Goal: Obtain resource: Obtain resource

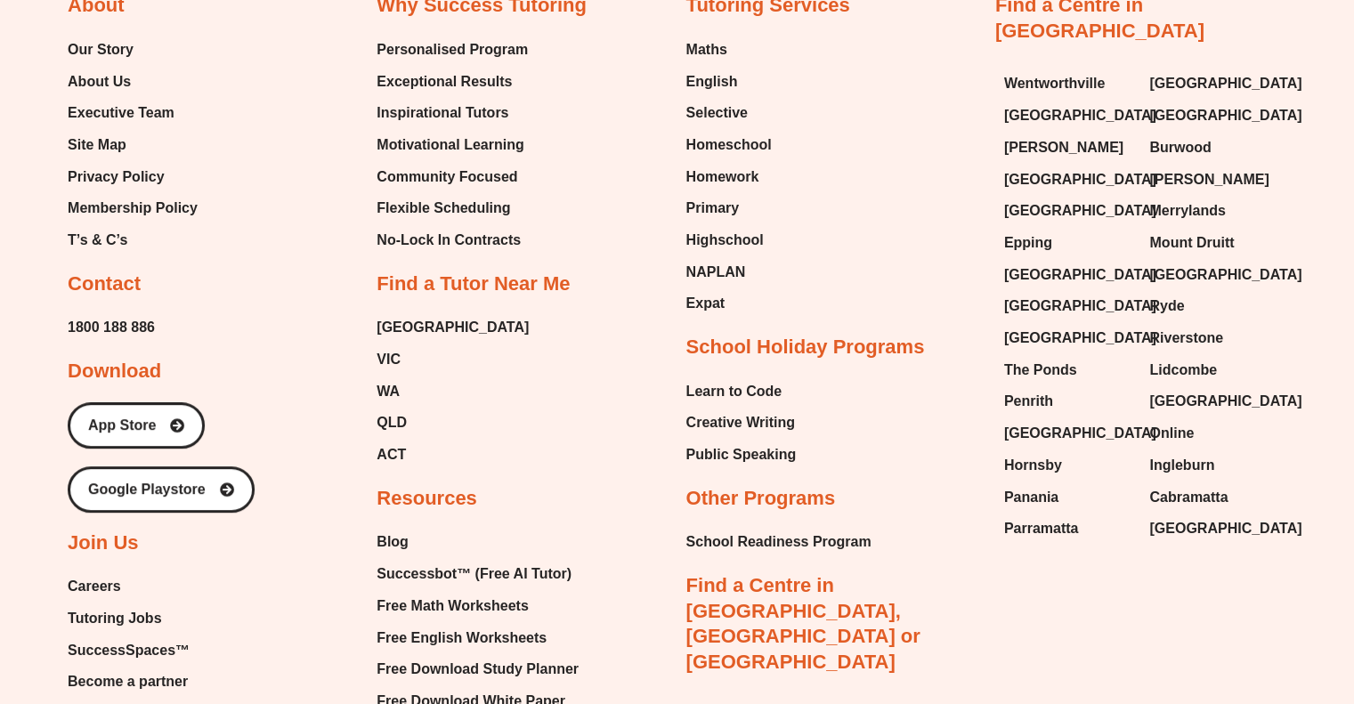
scroll to position [7424, 0]
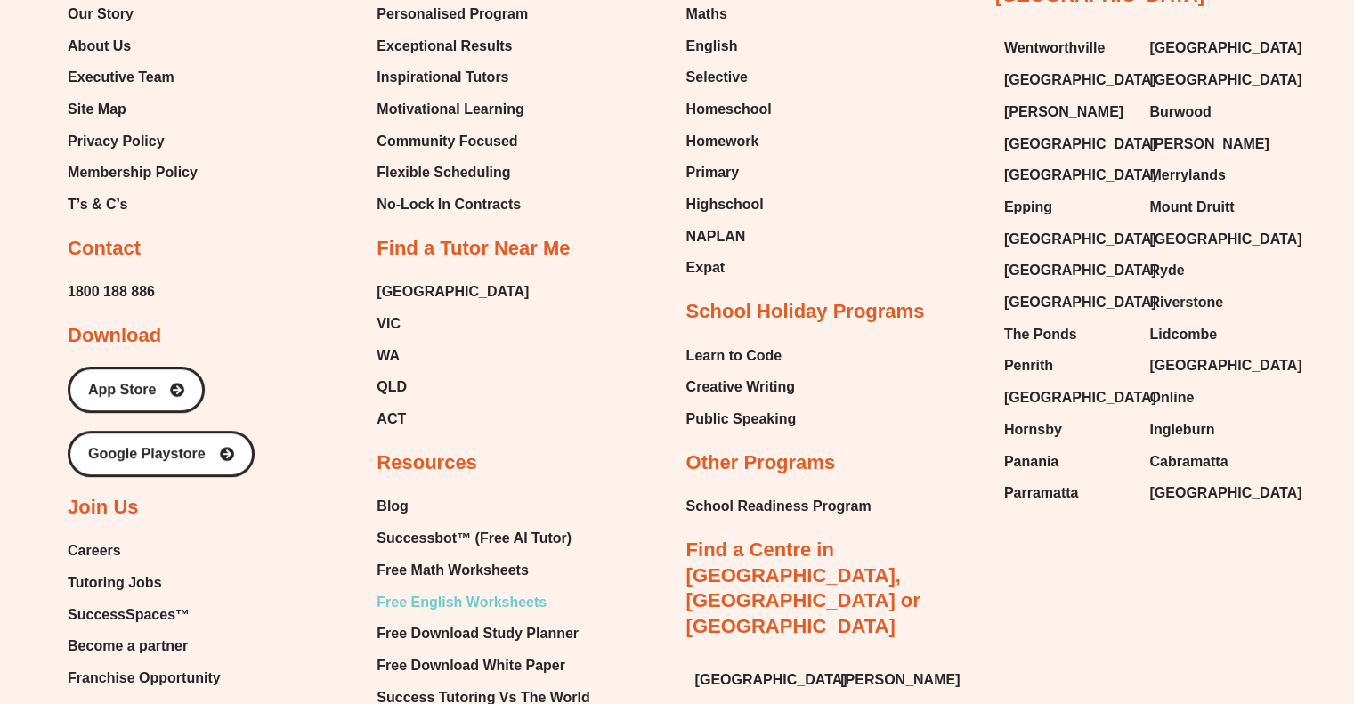
click at [441, 589] on span "Free English Worksheets" at bounding box center [461, 602] width 170 height 27
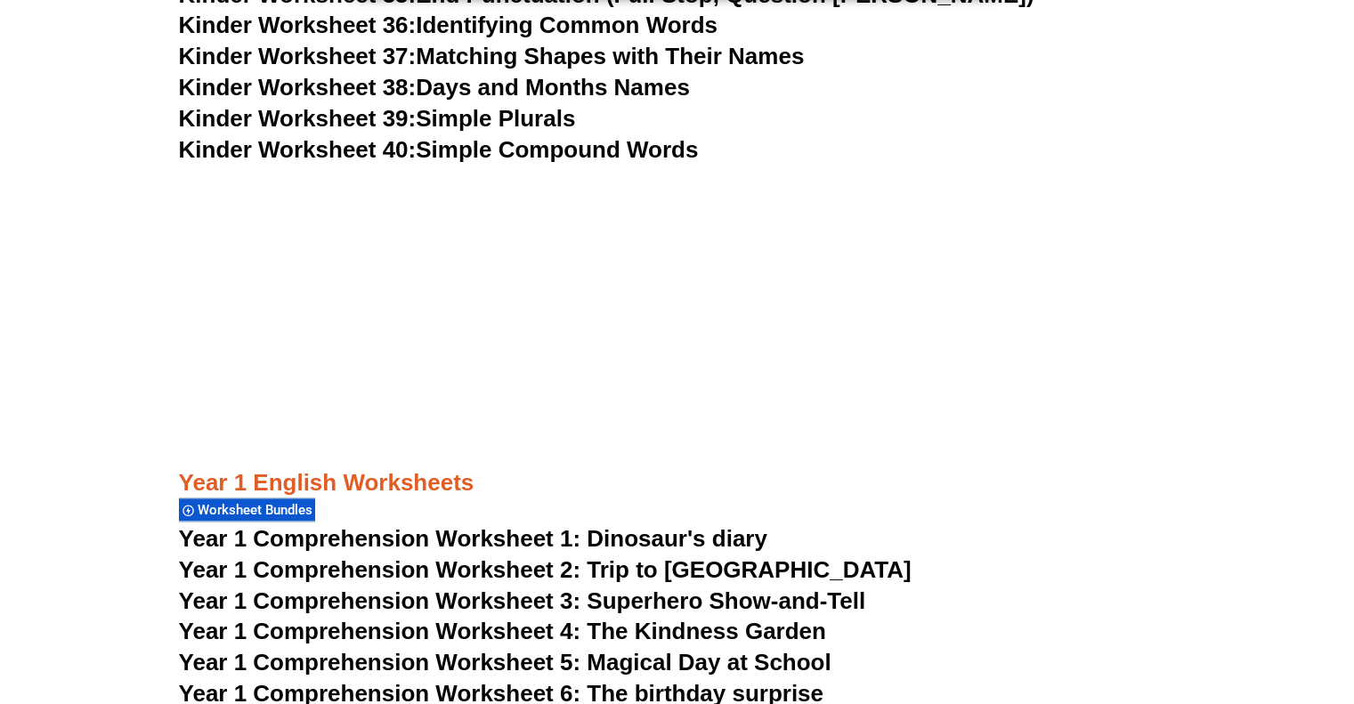
scroll to position [4344, 0]
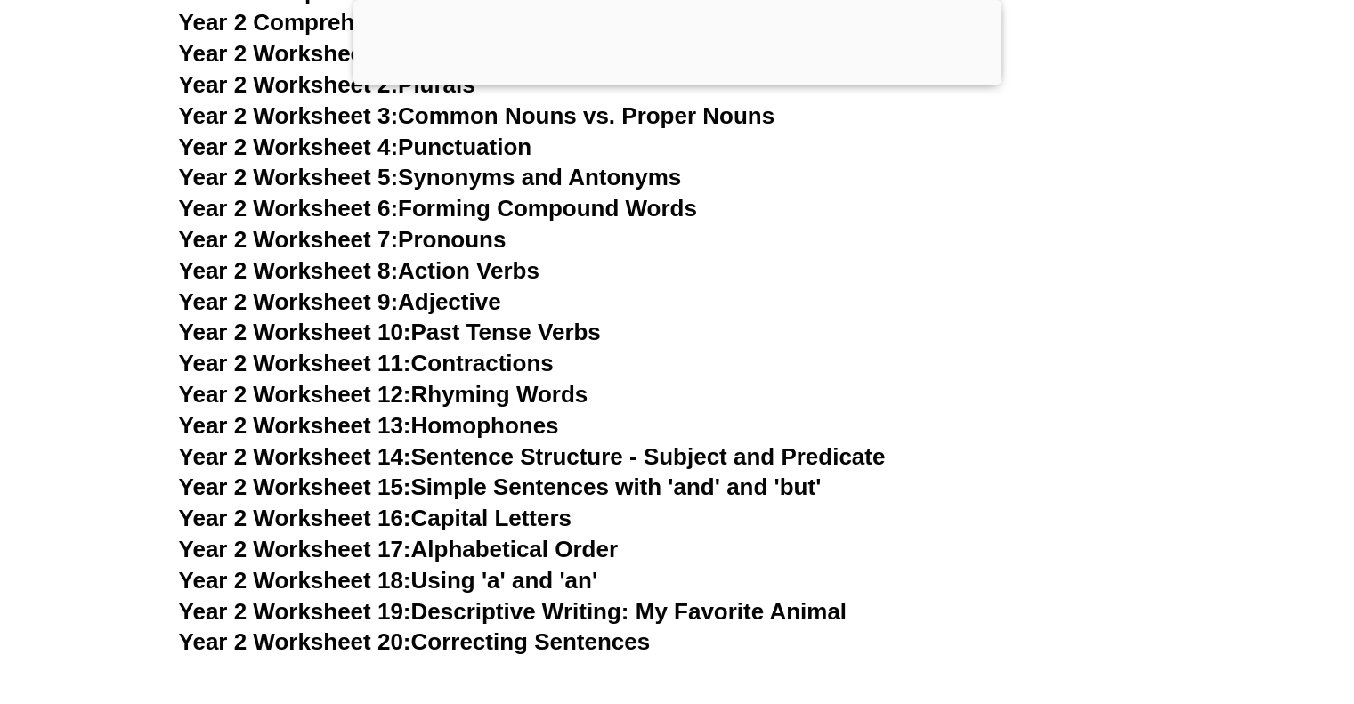
scroll to position [5571, 0]
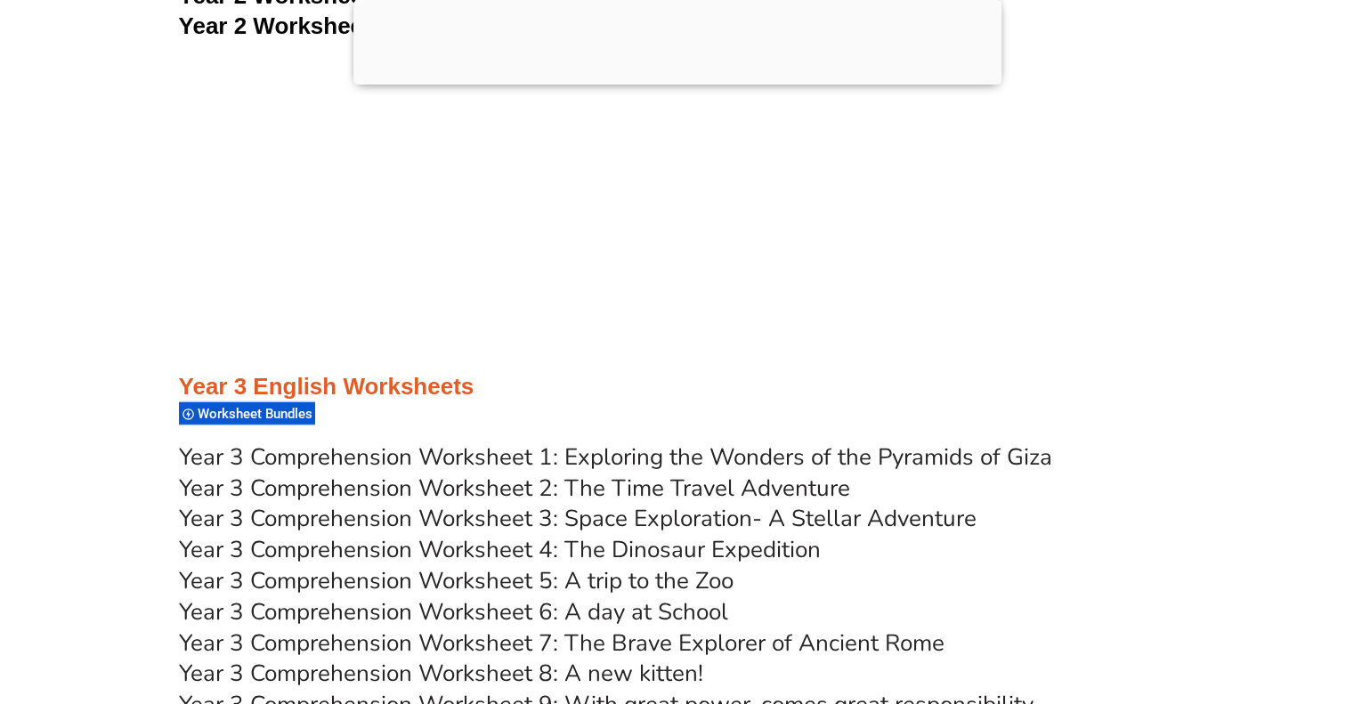
click at [587, 579] on link "Year 3 Comprehension Worksheet 5: A trip to the Zoo" at bounding box center [456, 580] width 554 height 31
click at [623, 551] on link "Year 3 Comprehension Worksheet 4: The Dinosaur Expedition" at bounding box center [500, 549] width 642 height 31
